Goal: Transaction & Acquisition: Purchase product/service

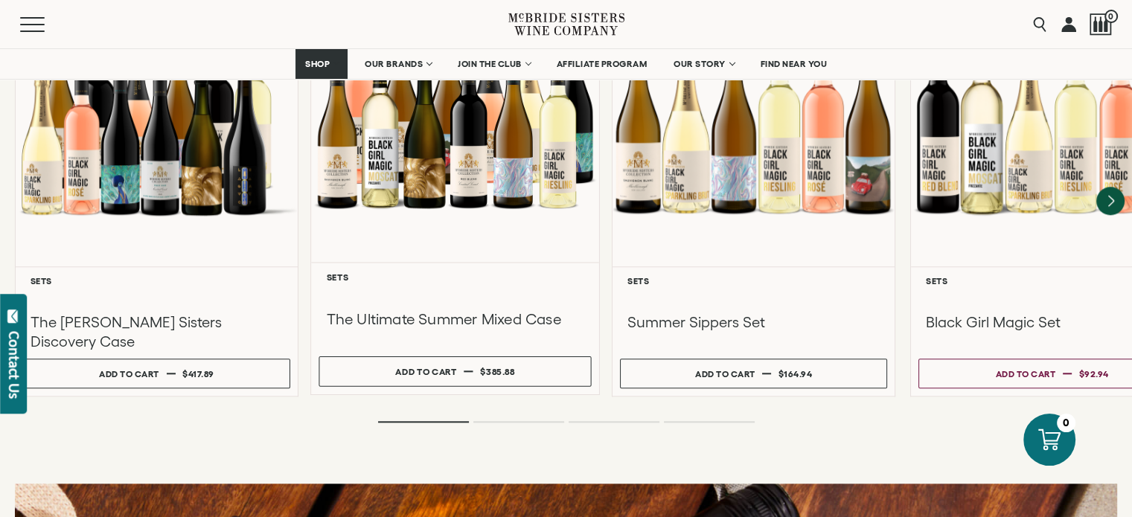
scroll to position [1339, 0]
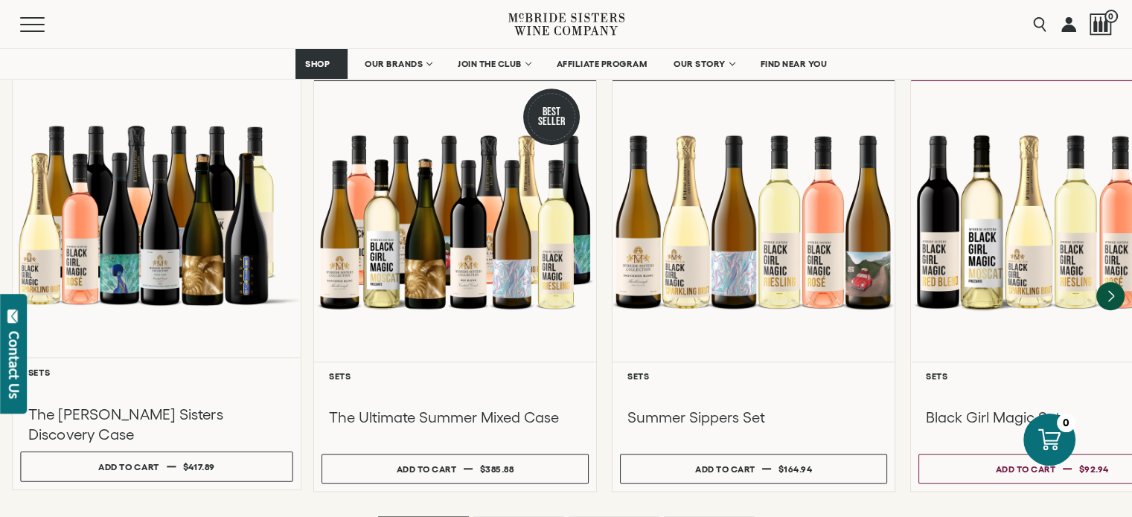
click at [164, 207] on div at bounding box center [157, 214] width 288 height 286
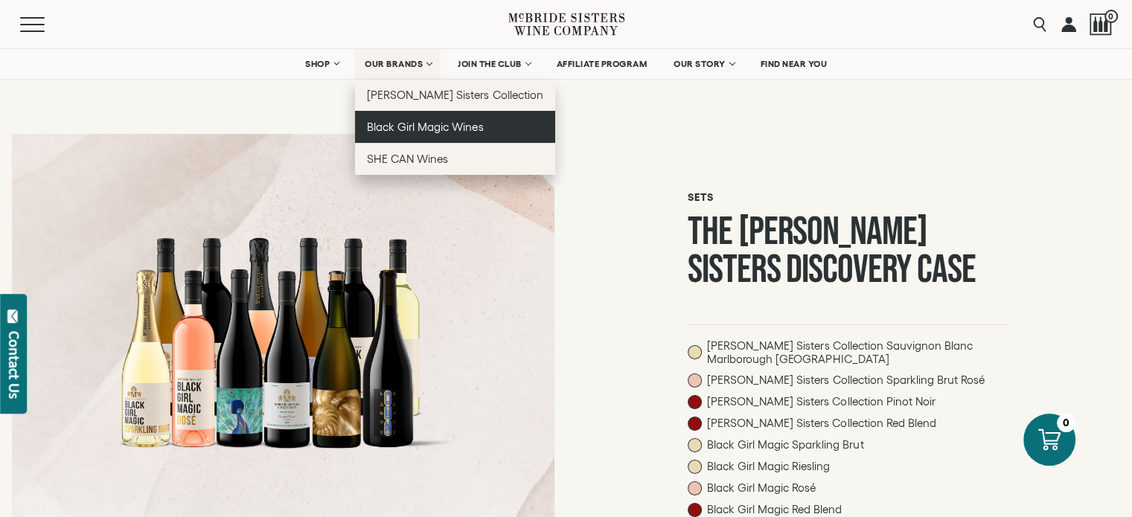
click at [425, 129] on span "Black Girl Magic Wines" at bounding box center [425, 127] width 116 height 13
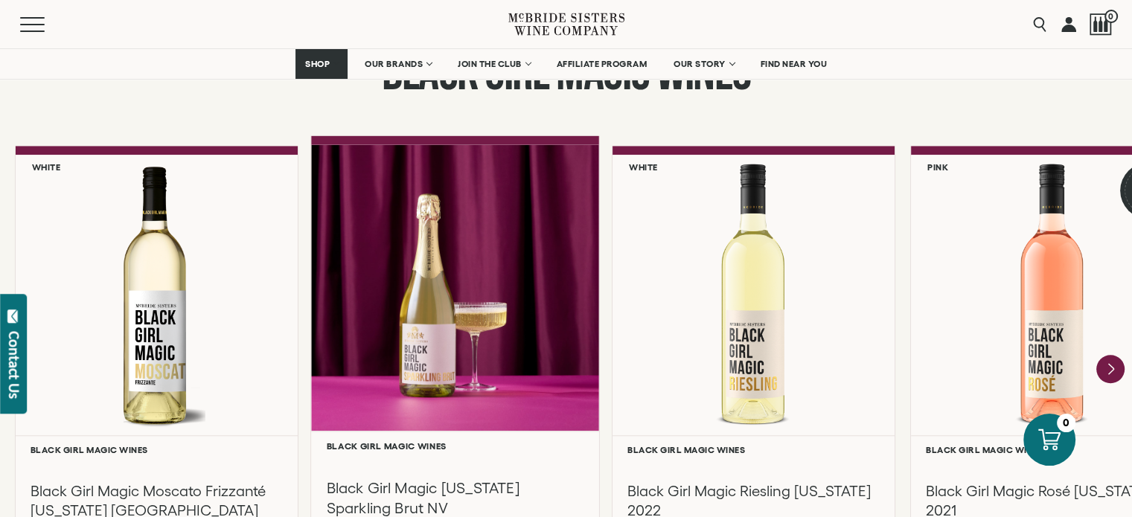
scroll to position [1190, 0]
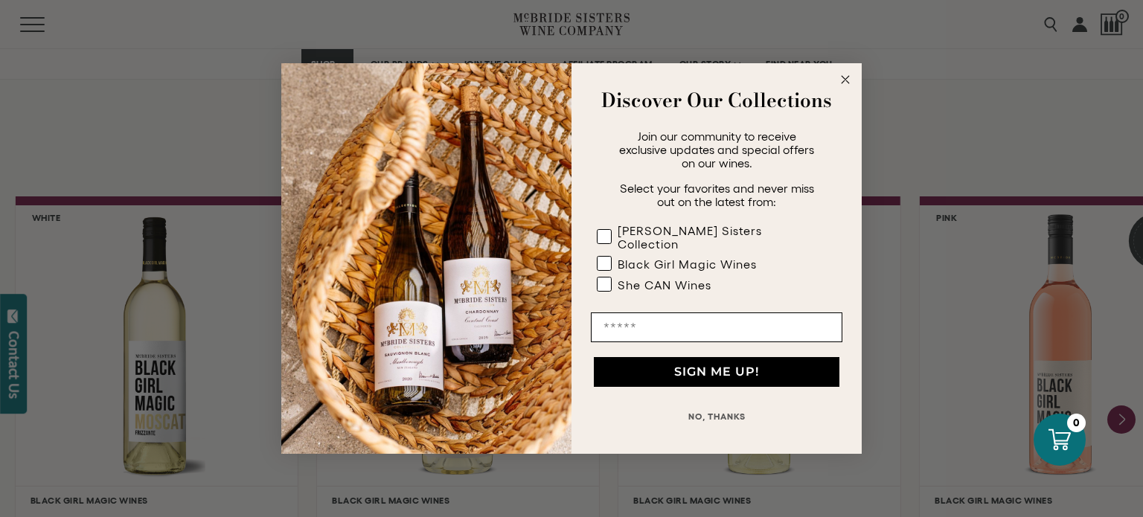
click at [729, 414] on button "NO, THANKS" at bounding box center [716, 417] width 251 height 30
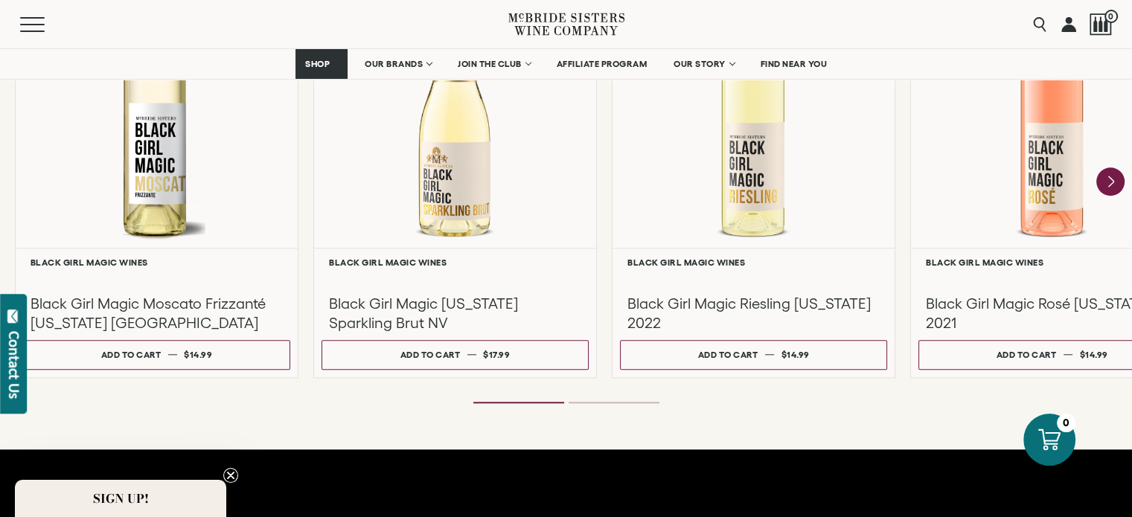
scroll to position [1488, 0]
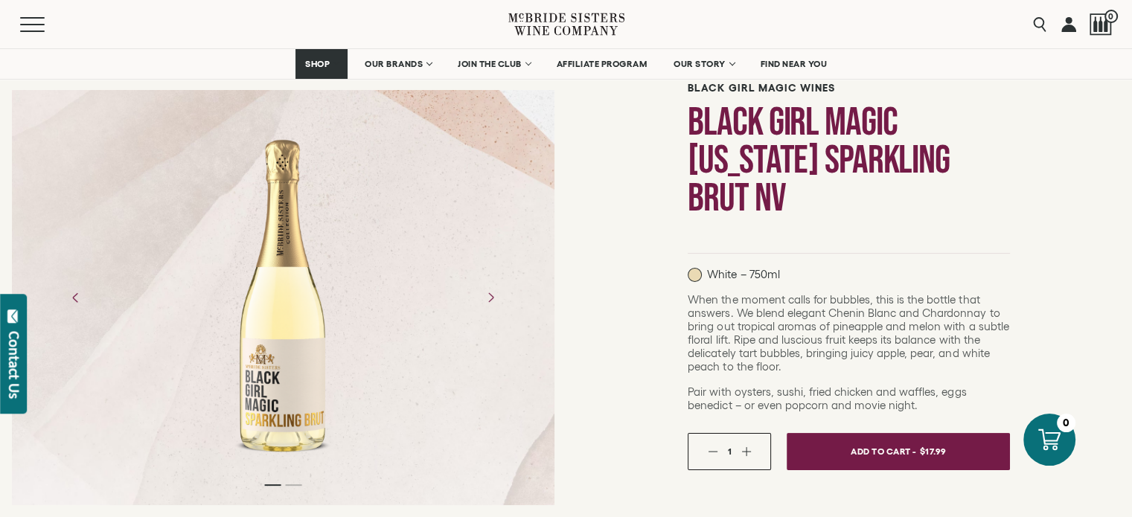
scroll to position [149, 0]
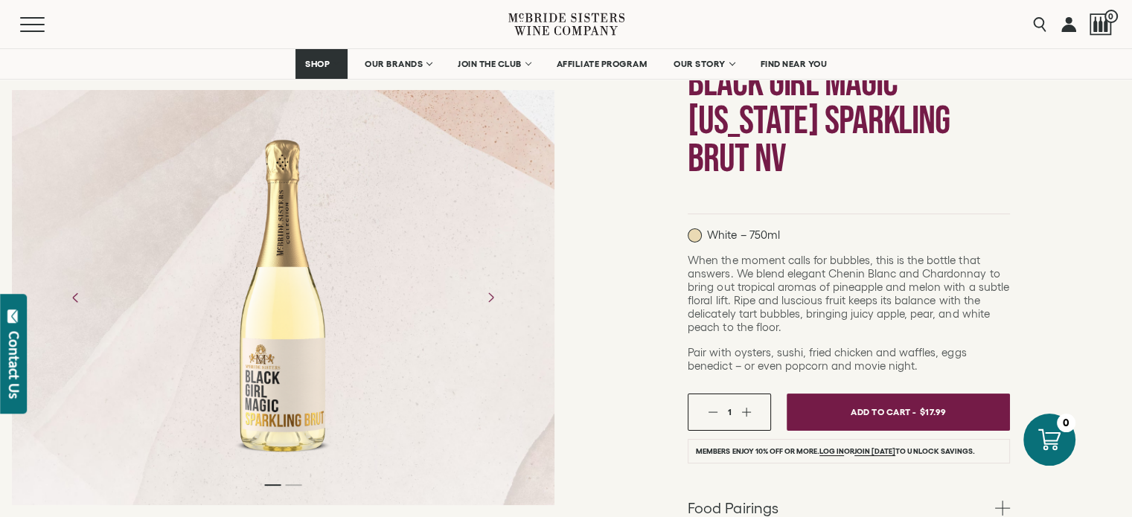
click at [291, 377] on div at bounding box center [282, 297] width 109 height 335
click at [289, 379] on div at bounding box center [282, 297] width 109 height 335
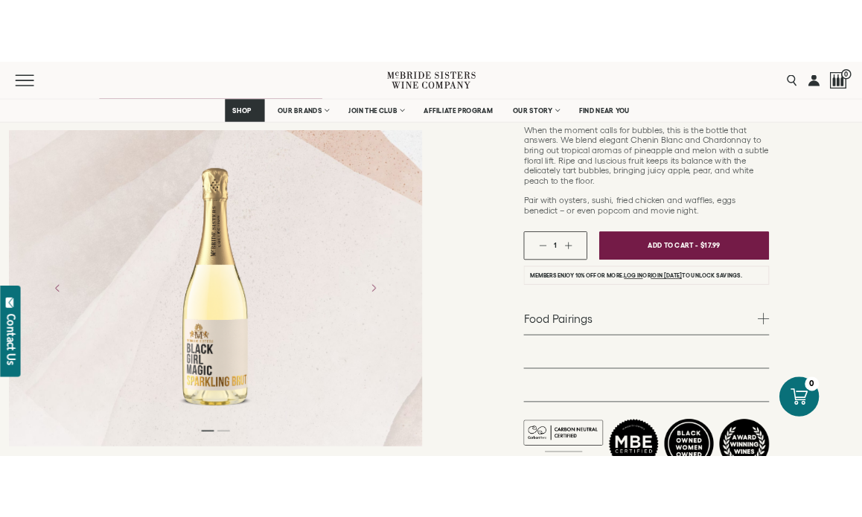
scroll to position [446, 0]
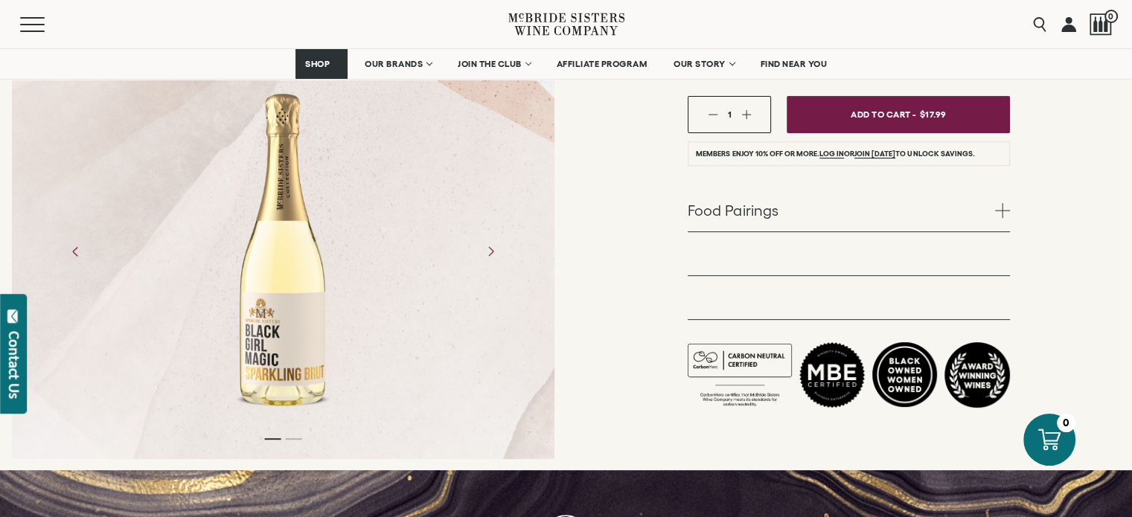
click at [294, 257] on div at bounding box center [282, 251] width 109 height 335
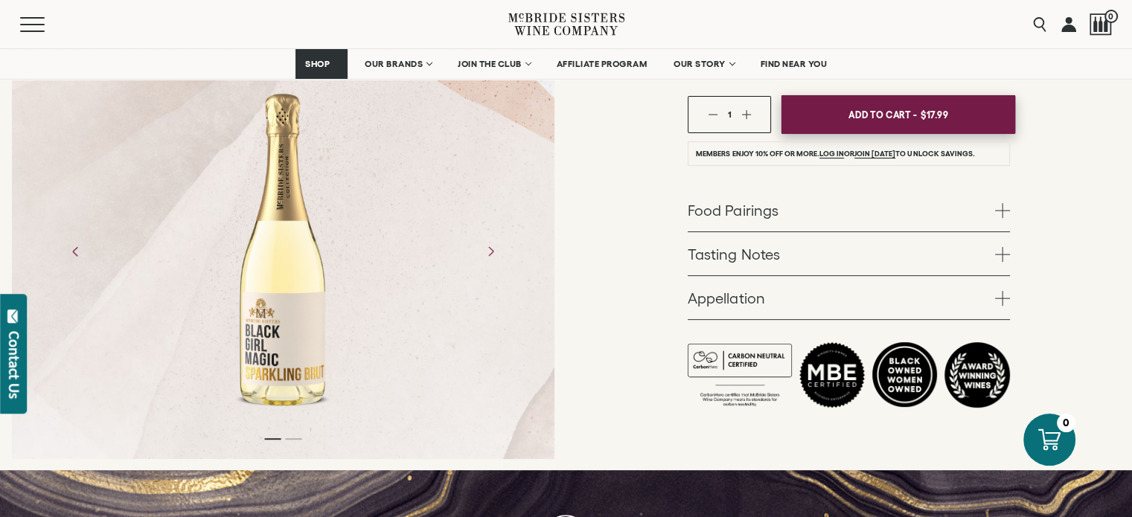
click at [864, 117] on span "Add To Cart -" at bounding box center [882, 114] width 68 height 22
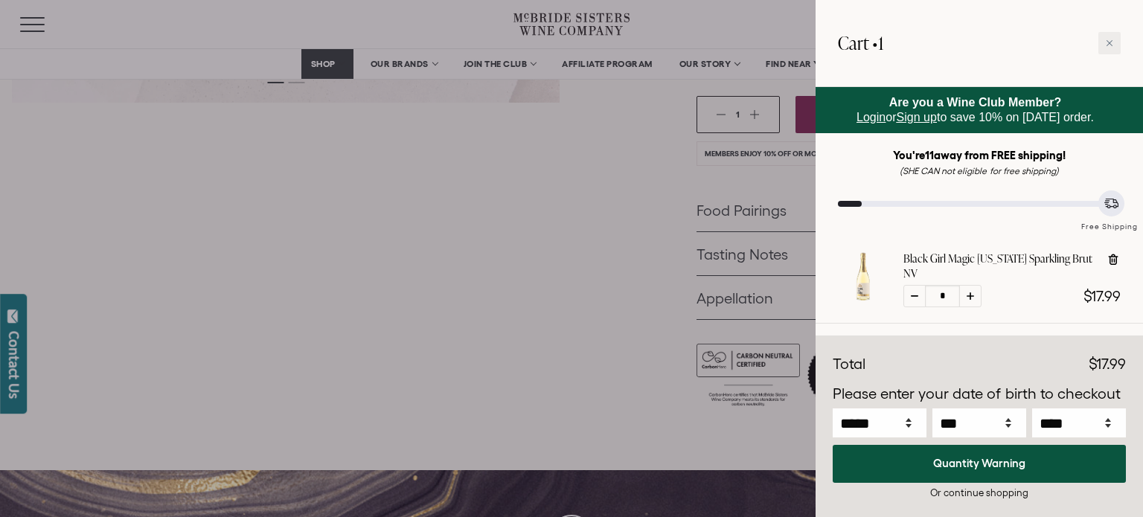
drag, startPoint x: 862, startPoint y: 272, endPoint x: 559, endPoint y: 237, distance: 304.8
click at [559, 237] on div at bounding box center [571, 258] width 1143 height 517
